Goal: Transaction & Acquisition: Purchase product/service

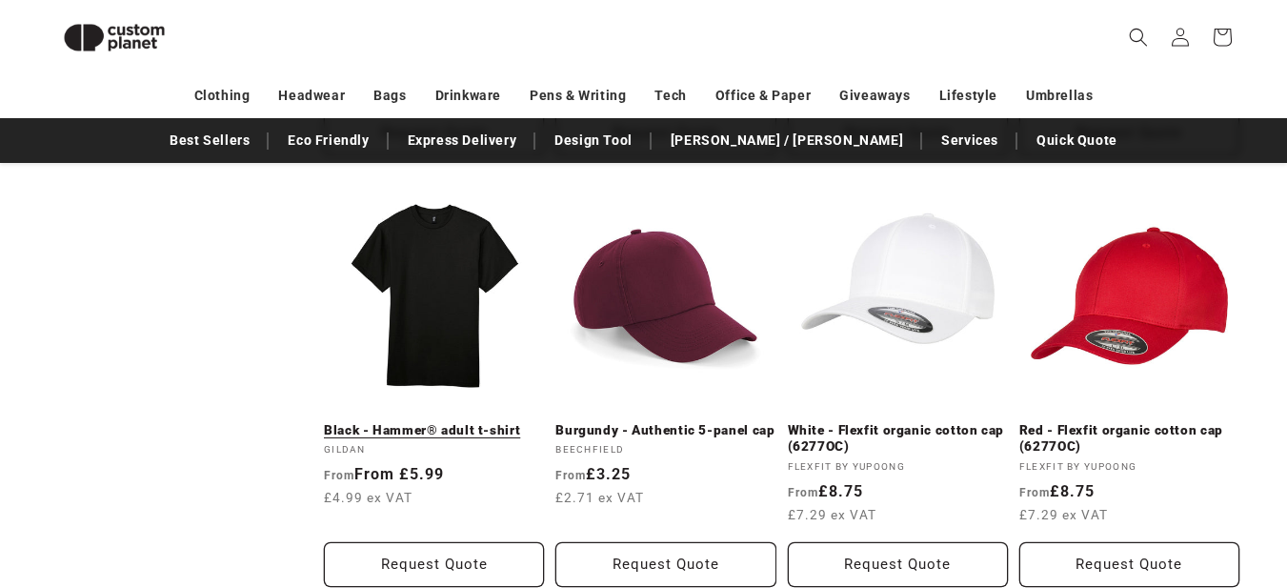
scroll to position [1499, 0]
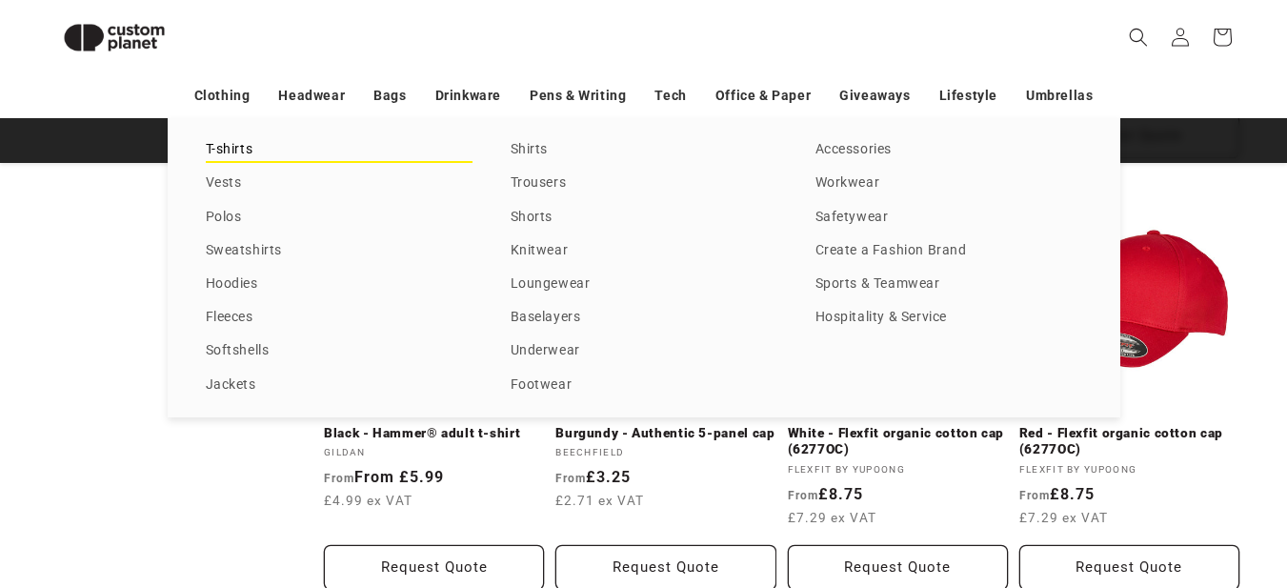
click at [227, 148] on link "T-shirts" at bounding box center [339, 150] width 267 height 26
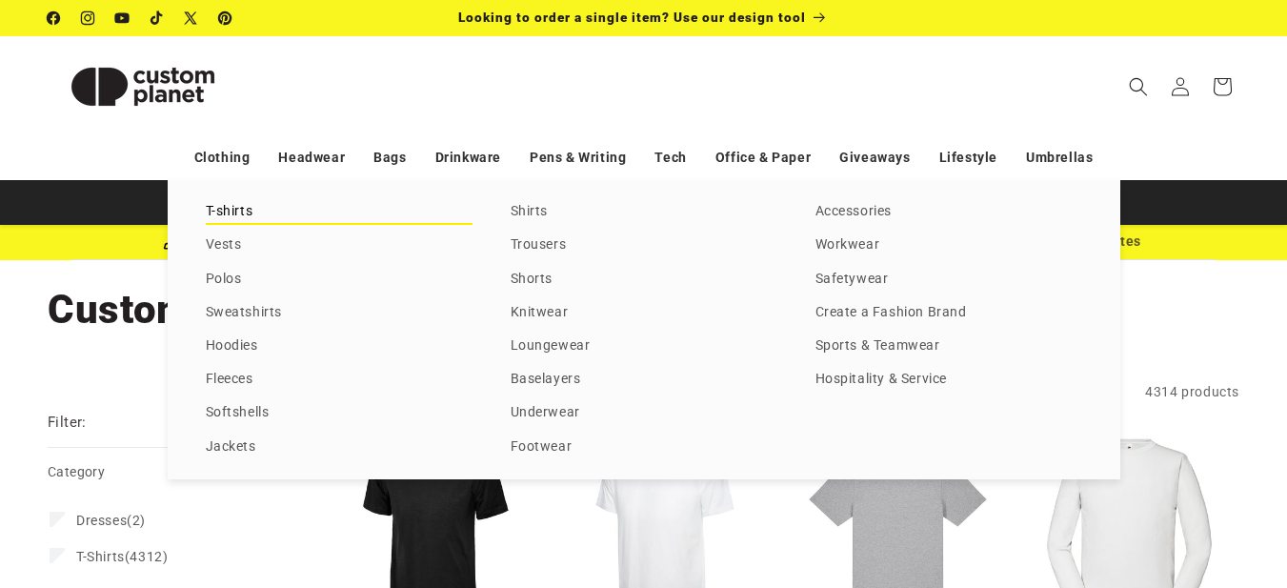
click at [238, 213] on link "T-shirts" at bounding box center [339, 212] width 267 height 26
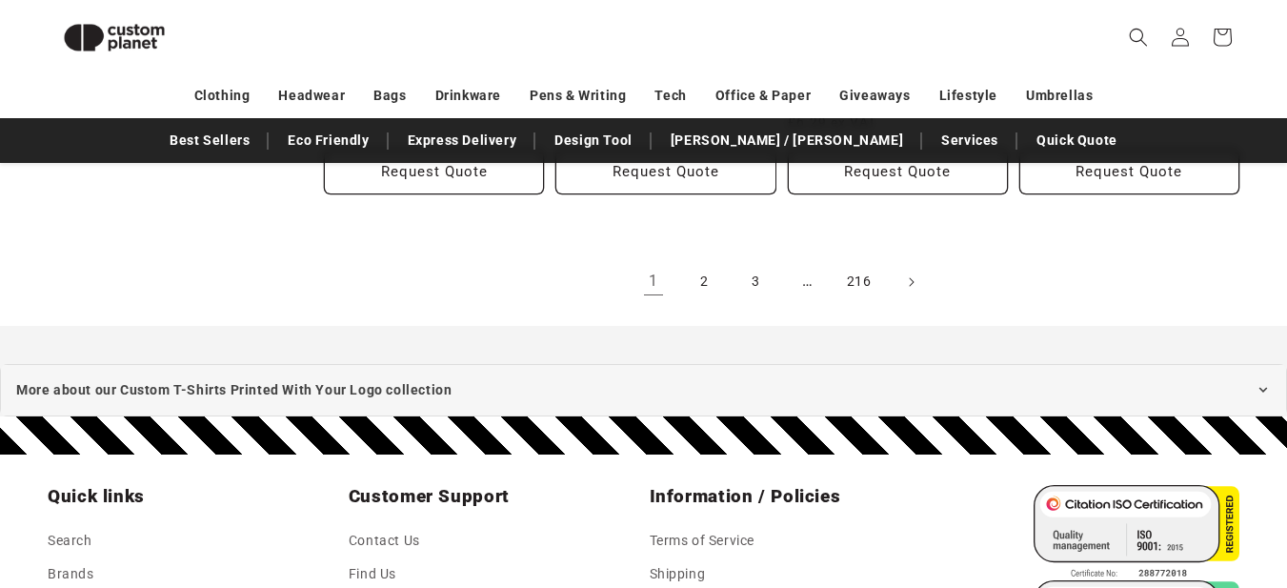
scroll to position [2166, 0]
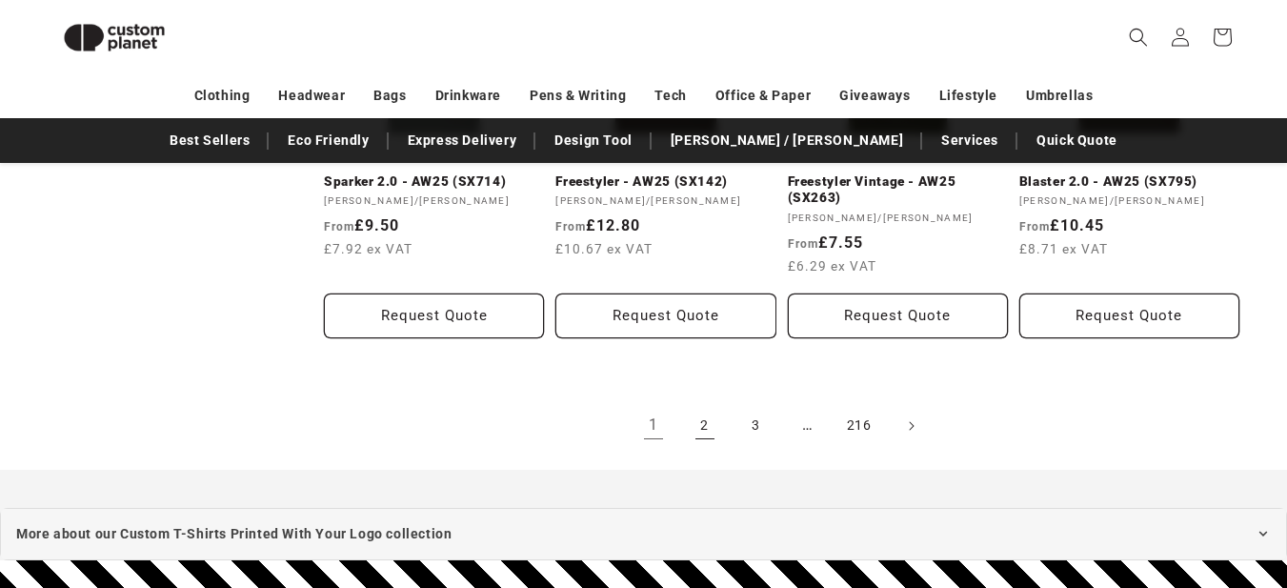
click at [699, 421] on link "2" at bounding box center [705, 426] width 42 height 42
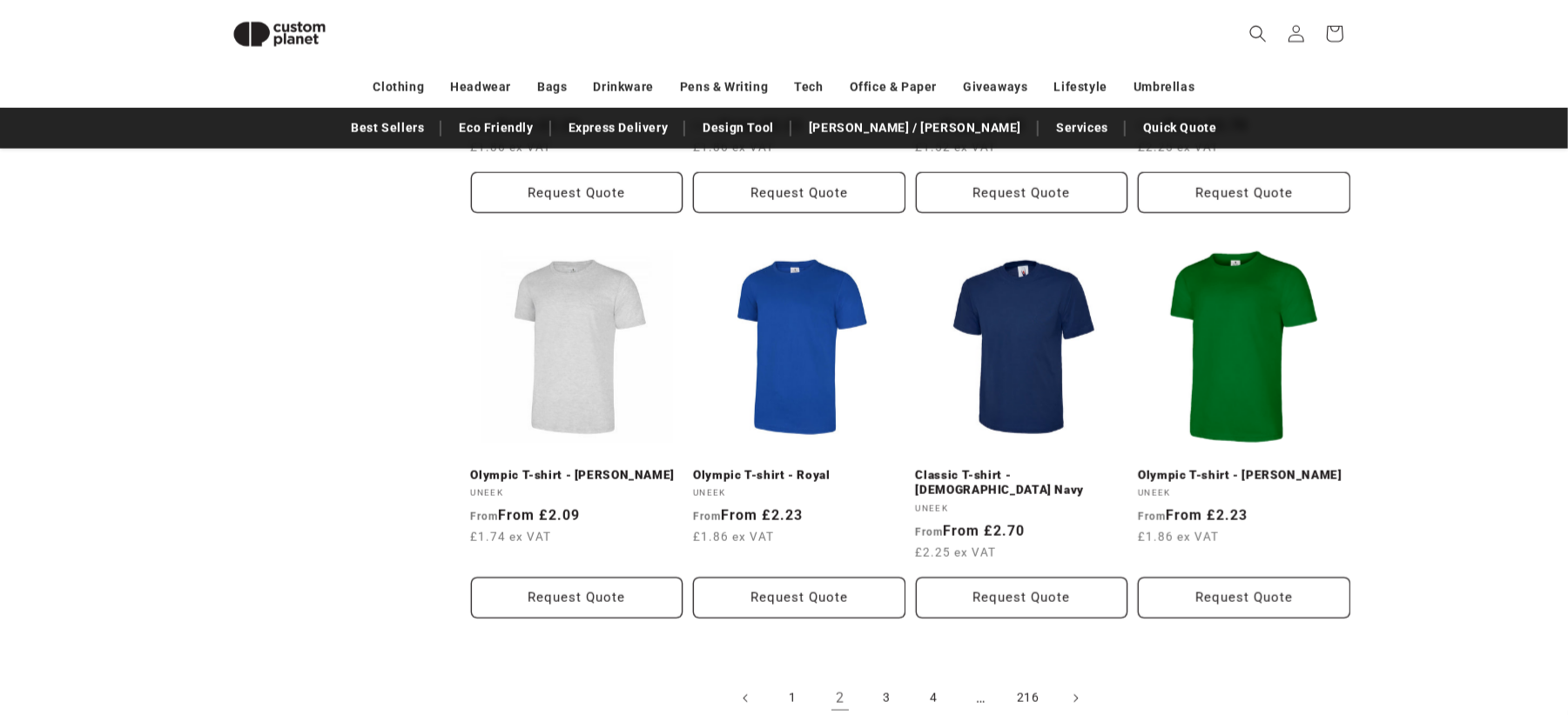
scroll to position [1870, 0]
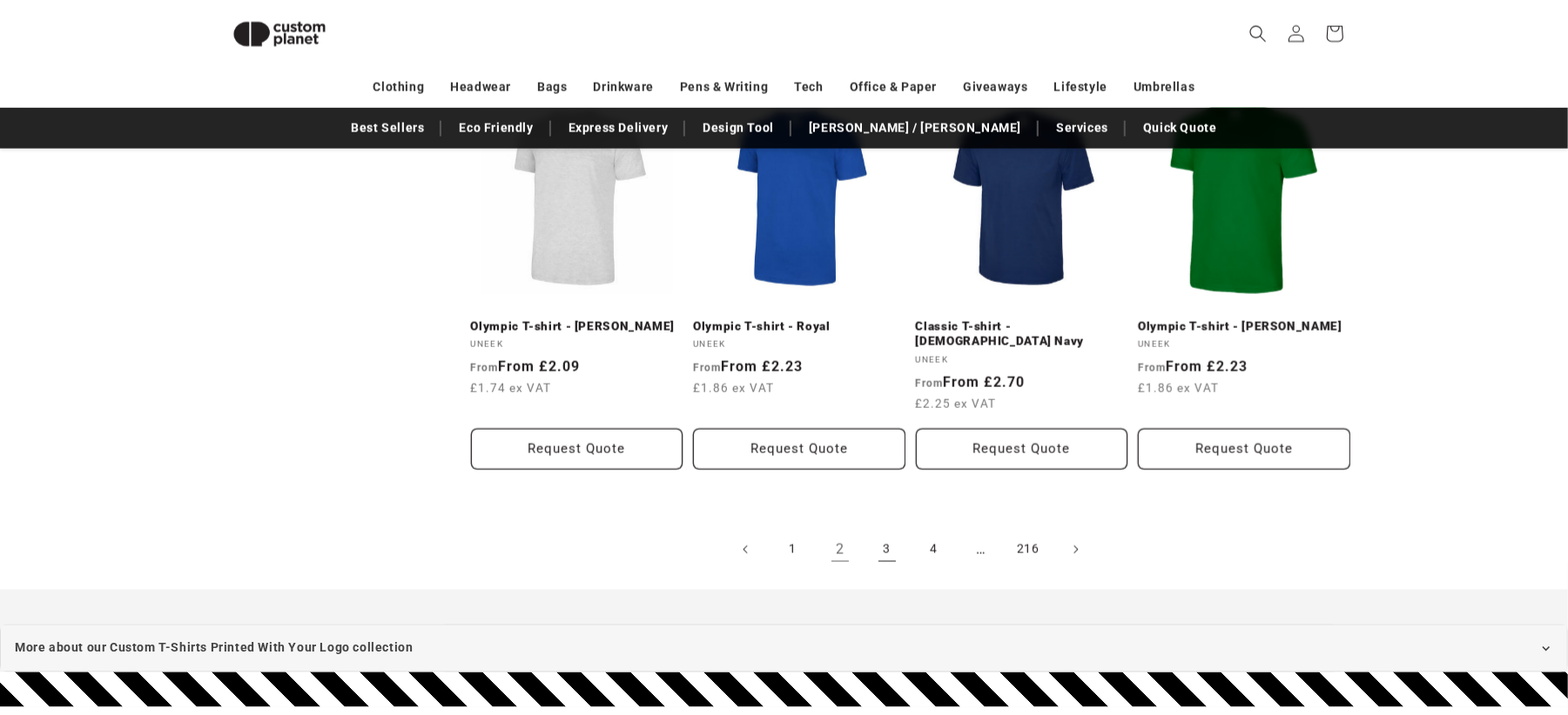
click at [882, 531] on link "3" at bounding box center [887, 550] width 38 height 38
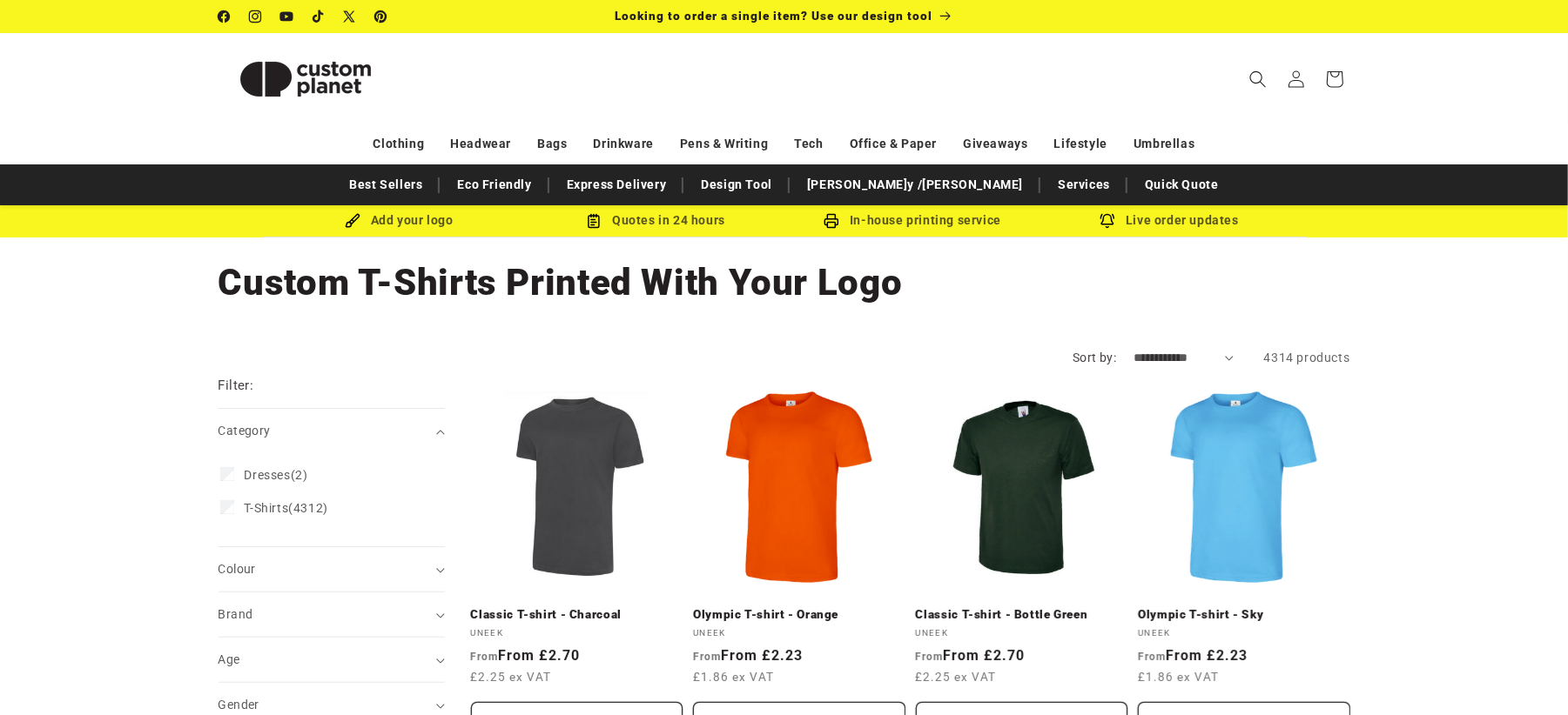
scroll to position [116, 0]
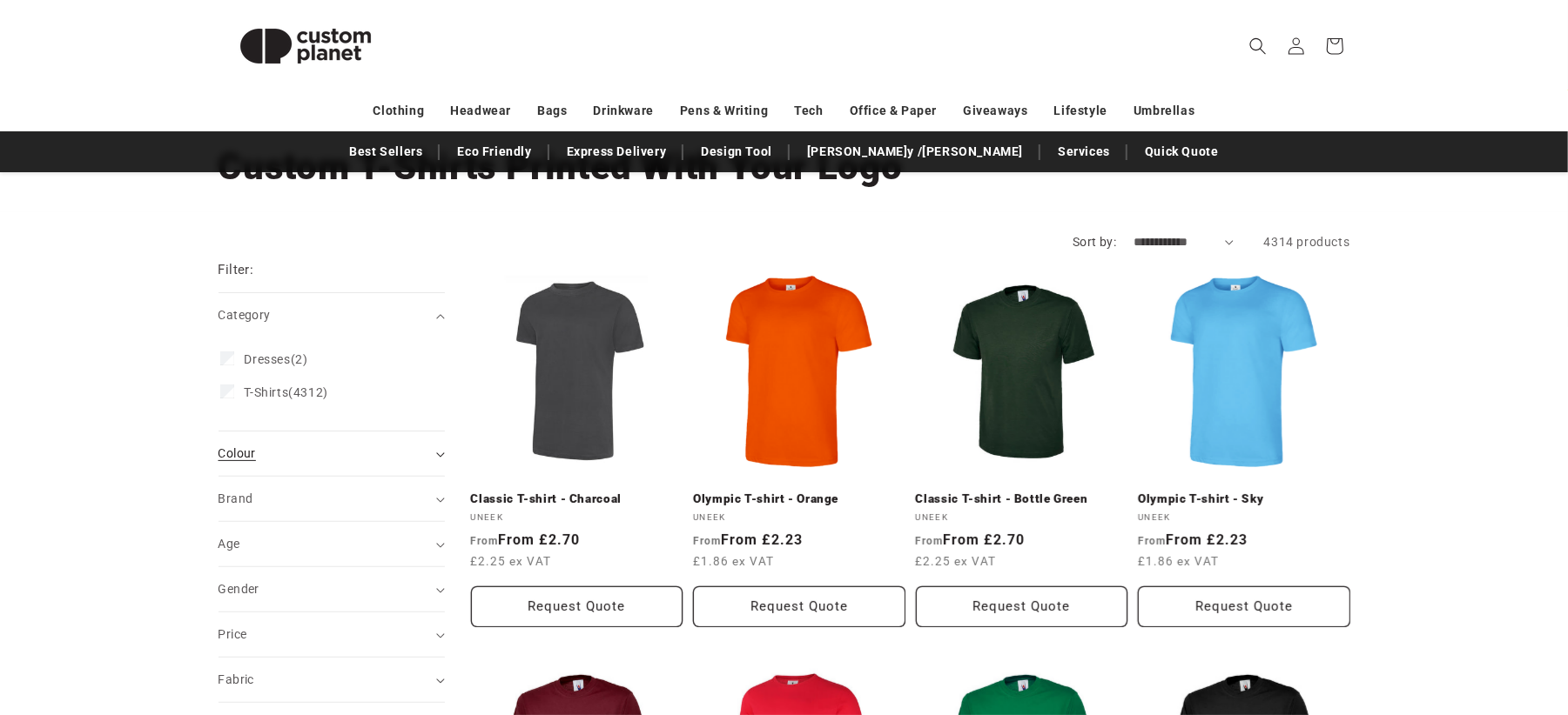
click at [273, 440] on summary "Colour (0)" at bounding box center [332, 454] width 227 height 45
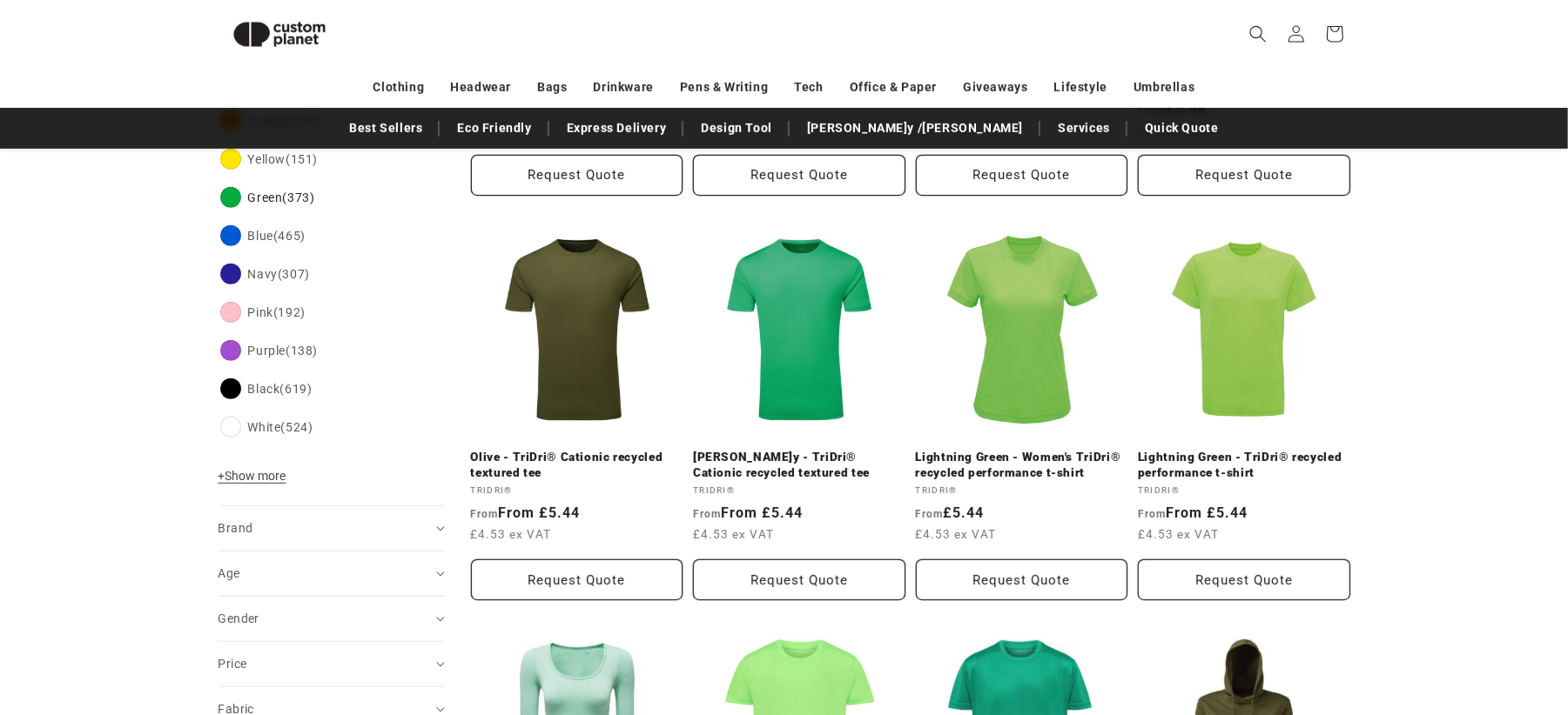
scroll to position [440, 0]
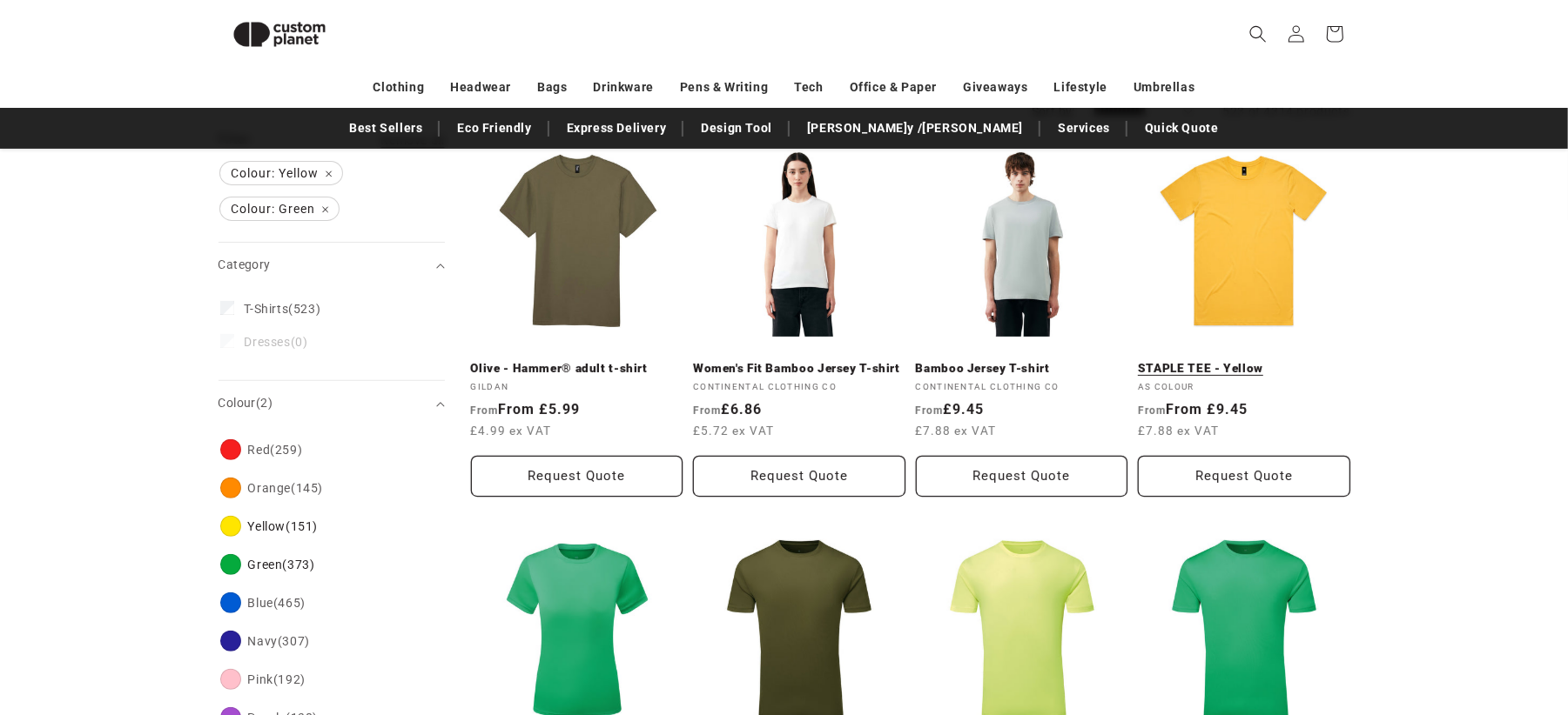
scroll to position [209, 0]
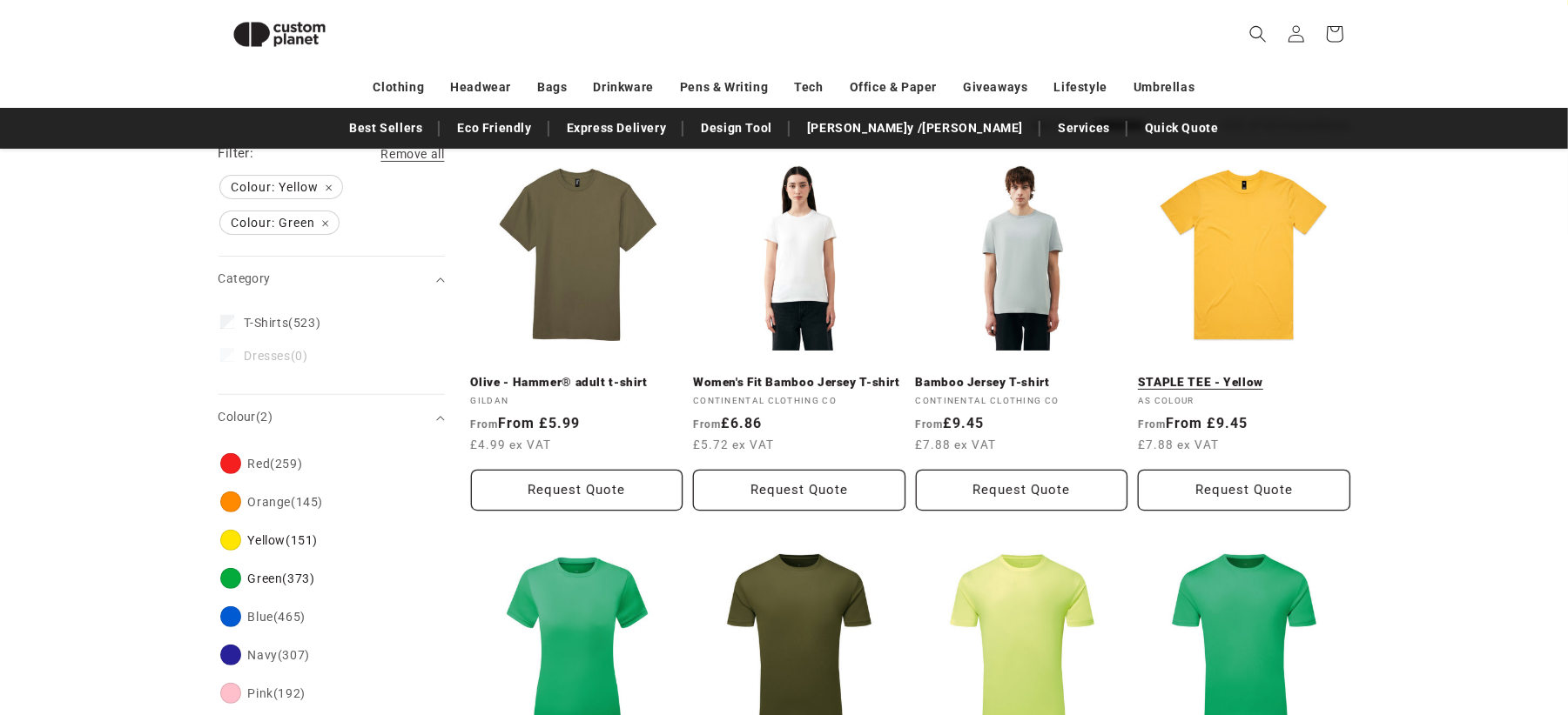
click at [1241, 375] on link "STAPLE TEE - Yellow" at bounding box center [1244, 383] width 213 height 16
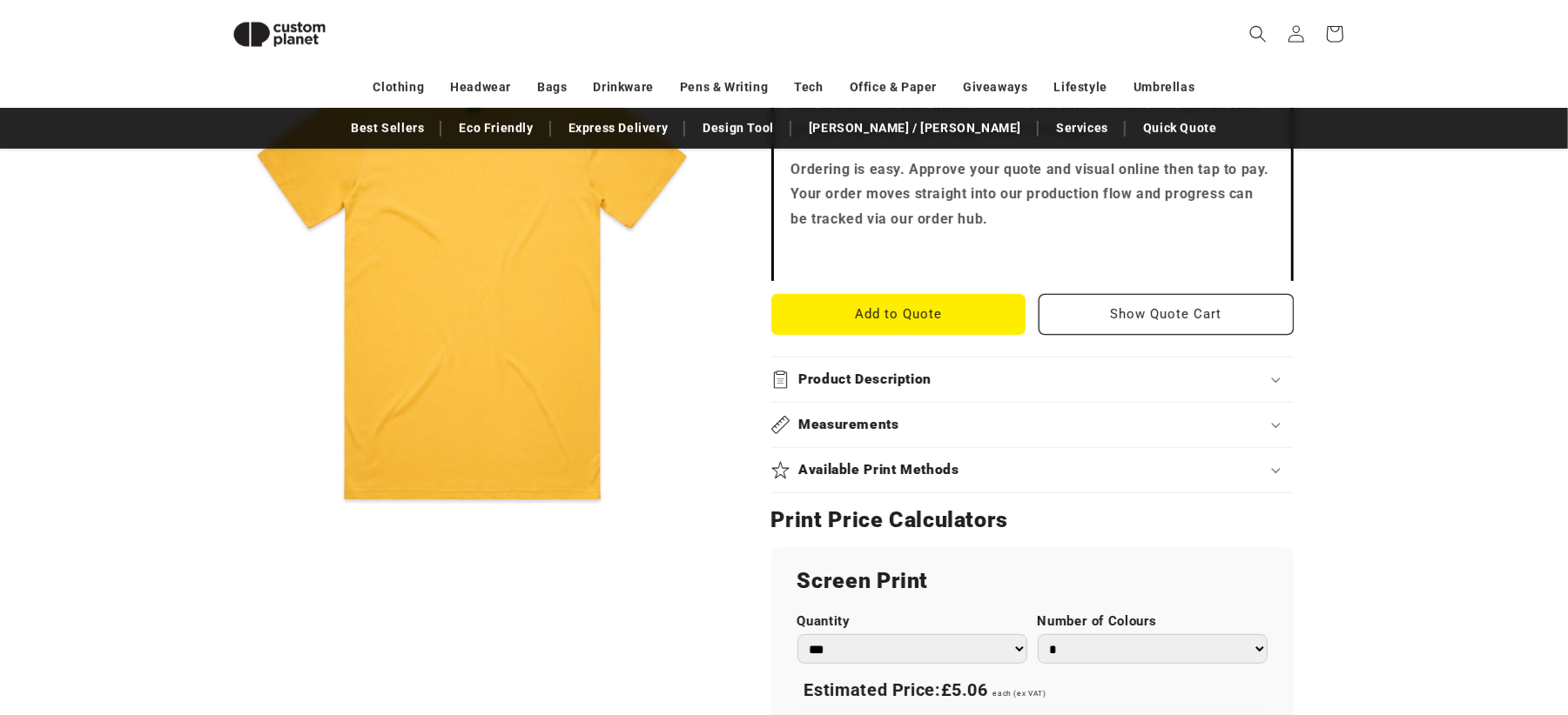
scroll to position [903, 0]
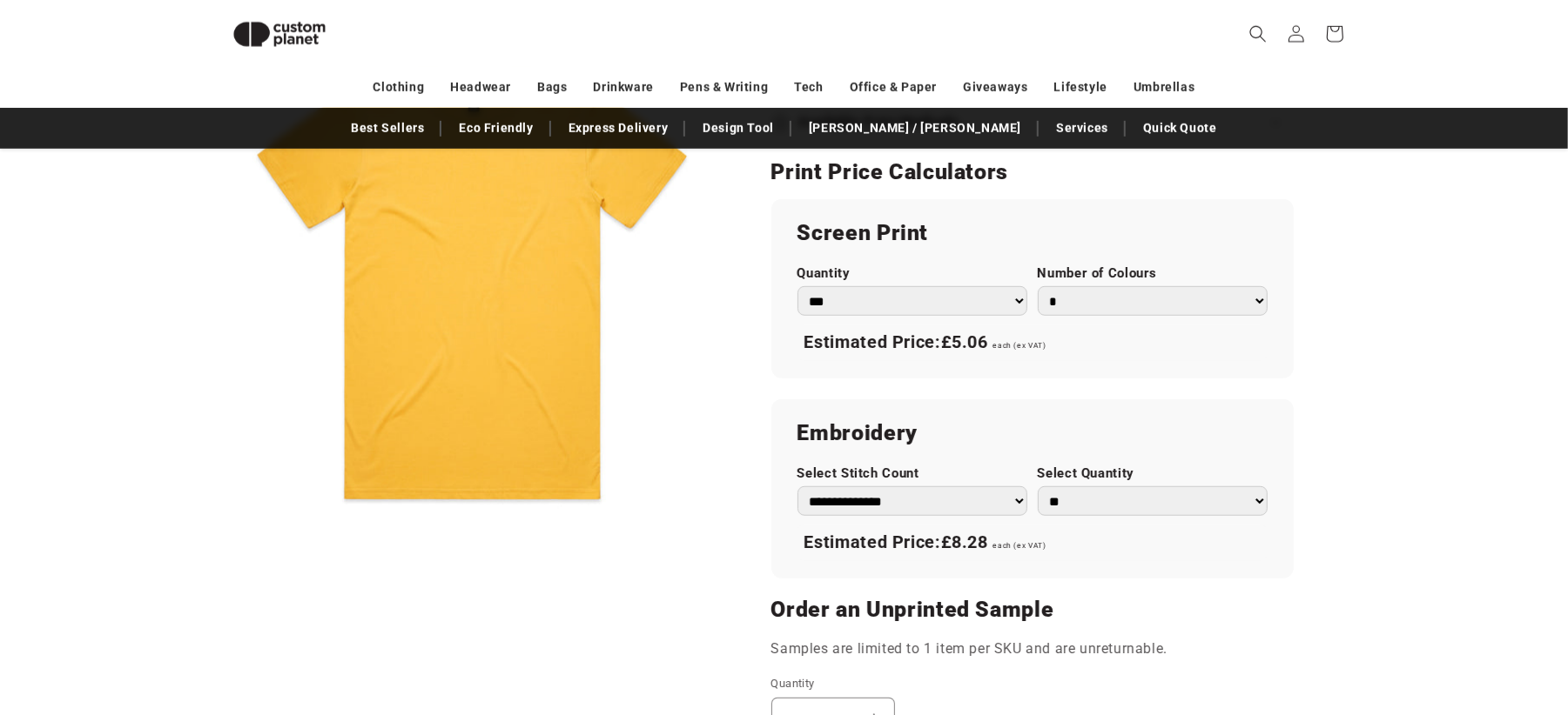
click at [1077, 311] on select "* * * * * * *" at bounding box center [1153, 301] width 230 height 30
select select "*"
click at [1038, 287] on select "* * * * * * *" at bounding box center [1153, 301] width 230 height 30
click at [993, 371] on div "Screen Print Quantity *** *** *** **** **** **** ***** ***** Number of Colours …" at bounding box center [1033, 289] width 523 height 179
click at [1001, 506] on select "**********" at bounding box center [913, 501] width 230 height 30
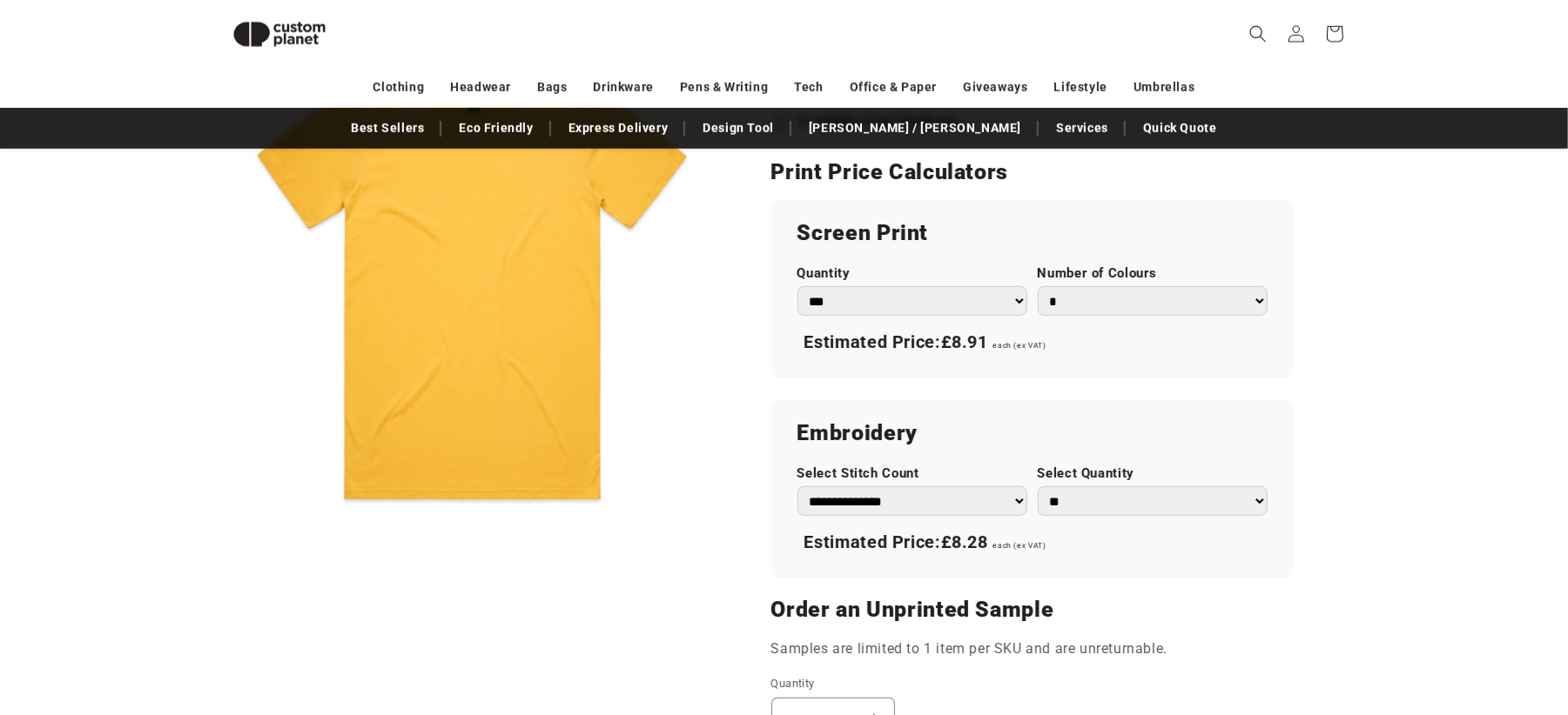
click at [1003, 501] on select "**********" at bounding box center [913, 501] width 230 height 30
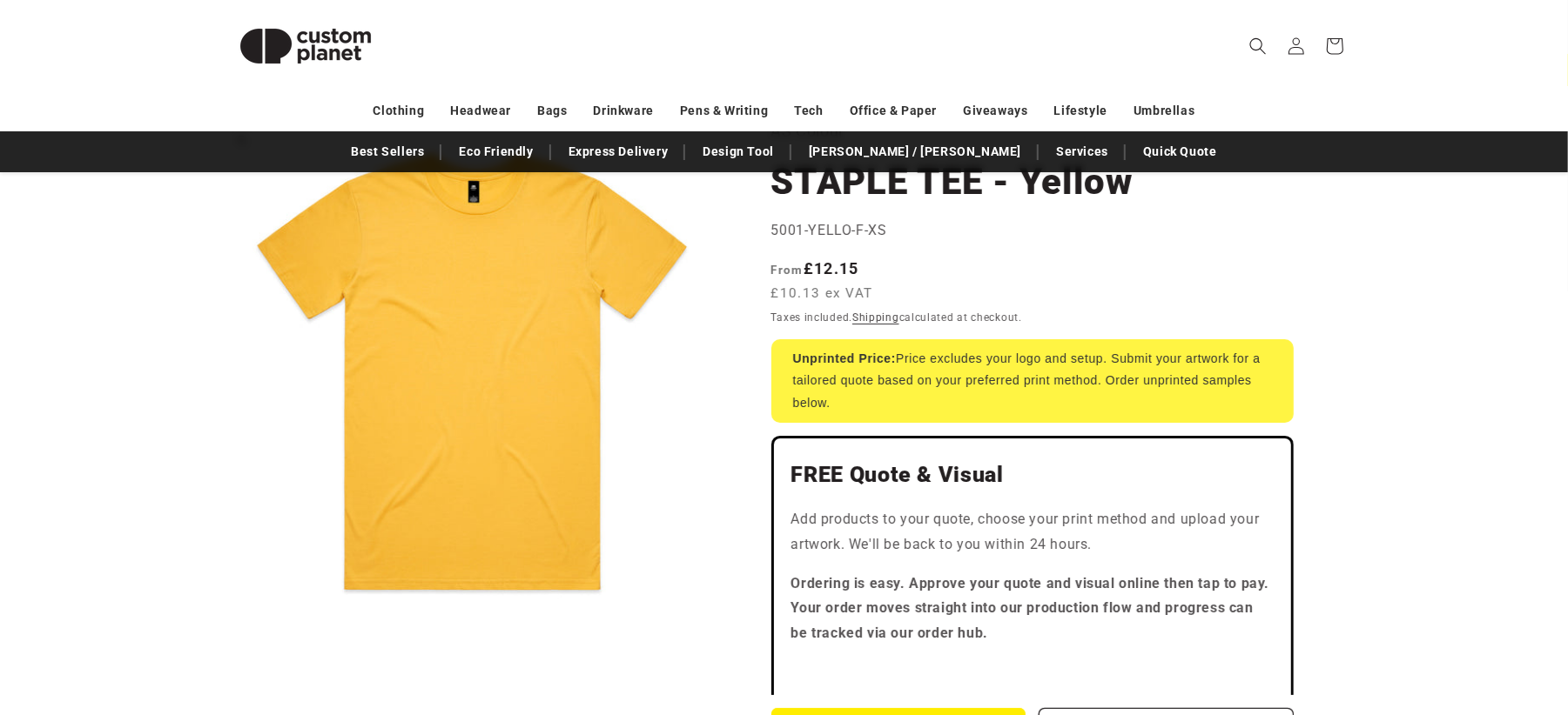
scroll to position [0, 0]
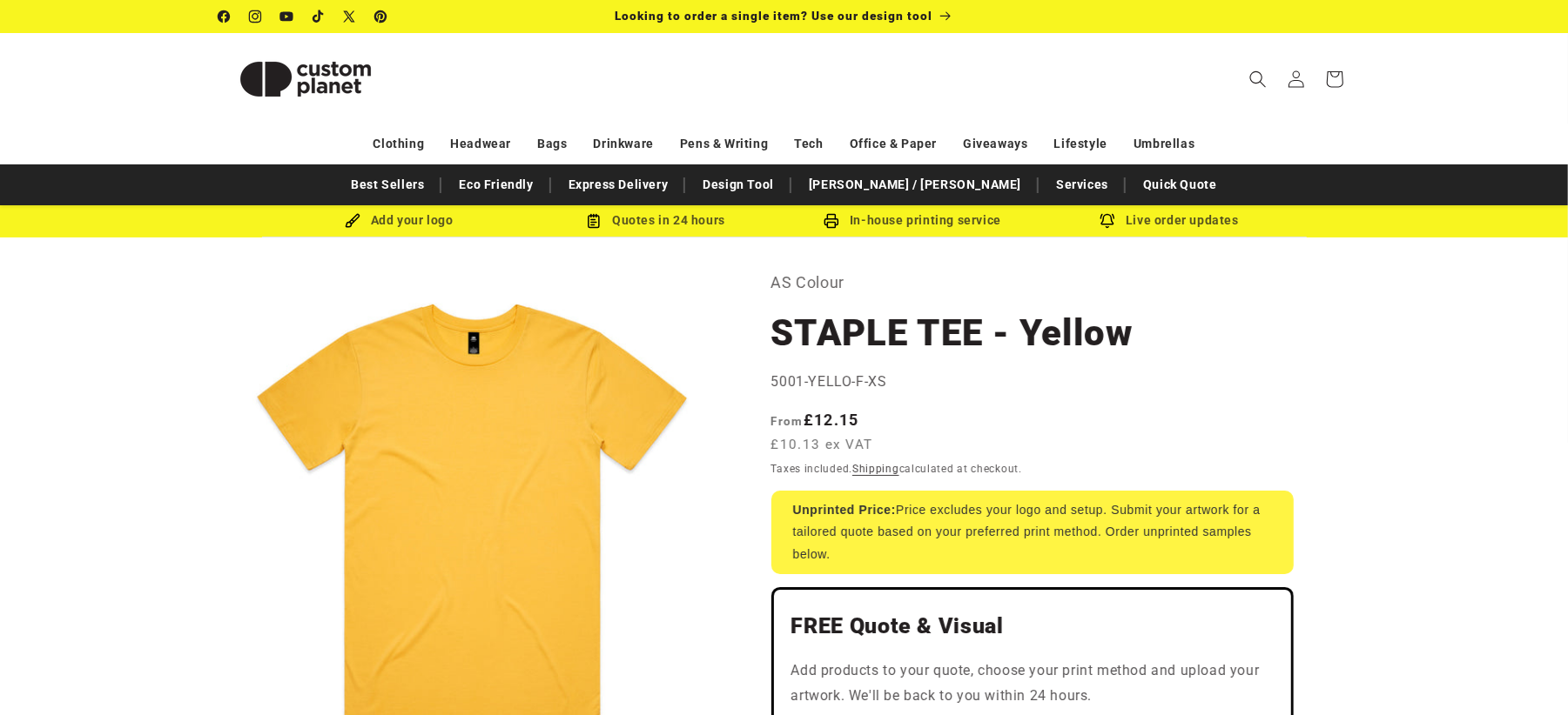
drag, startPoint x: 448, startPoint y: 224, endPoint x: 432, endPoint y: 219, distance: 16.8
click at [448, 223] on div "Add your logo" at bounding box center [398, 221] width 257 height 22
click at [423, 216] on div "Add your logo" at bounding box center [398, 221] width 257 height 22
